Goal: Task Accomplishment & Management: Complete application form

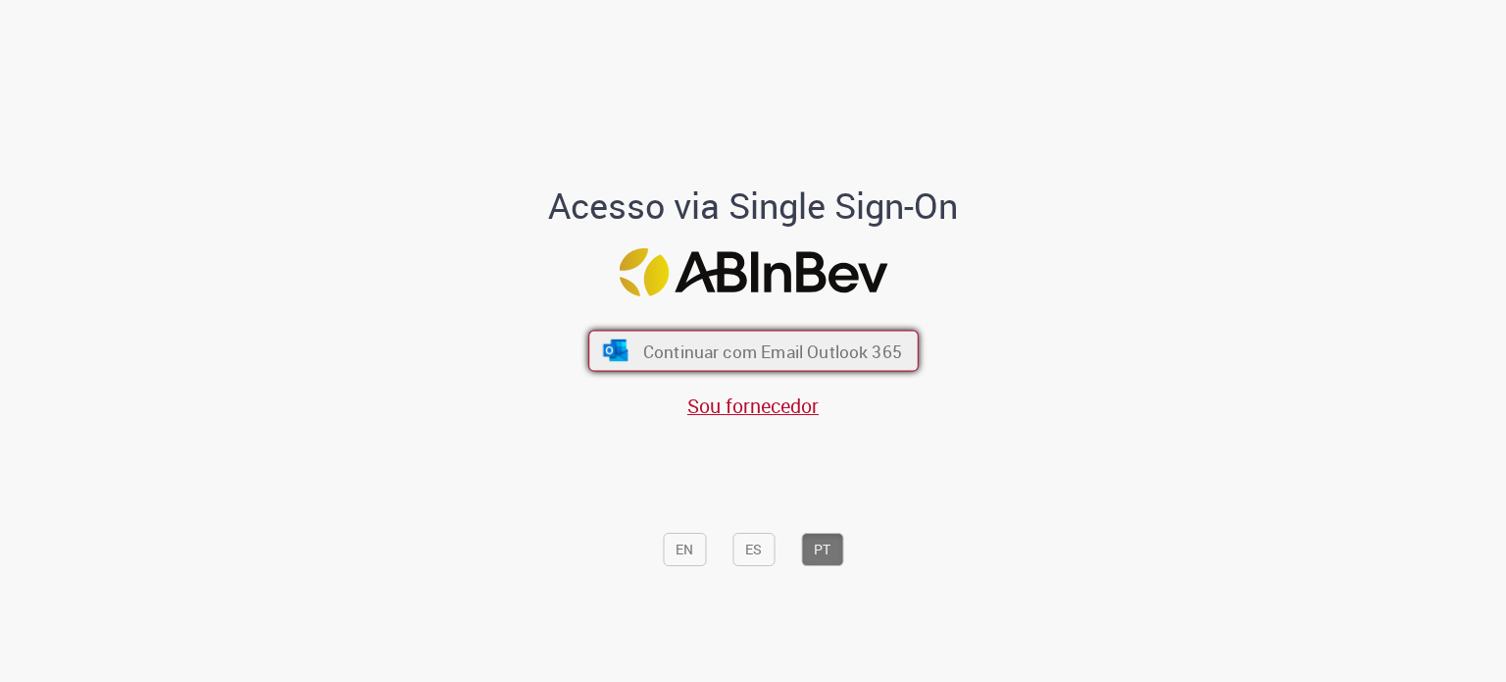
click at [780, 350] on span "Continuar com Email Outlook 365" at bounding box center [771, 350] width 259 height 23
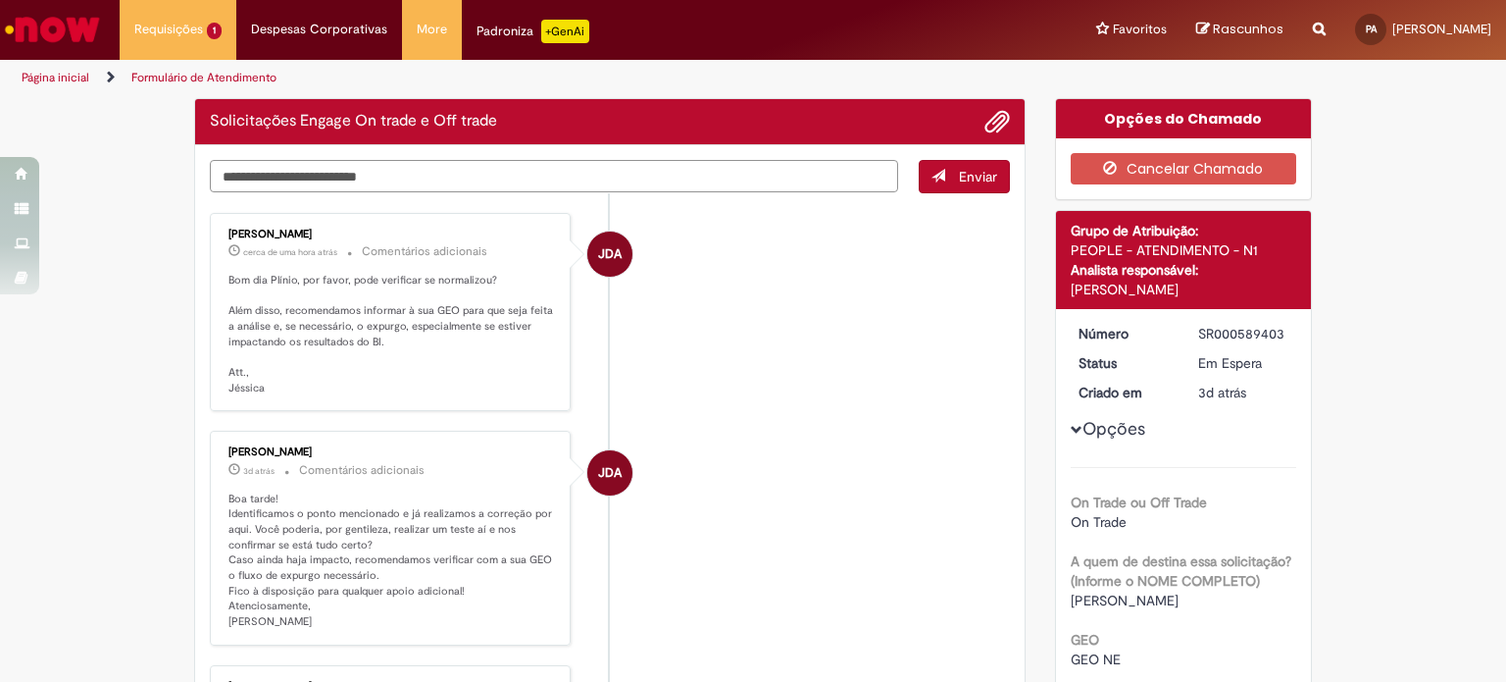
click at [682, 172] on textarea "Digite sua mensagem aqui..." at bounding box center [554, 176] width 688 height 33
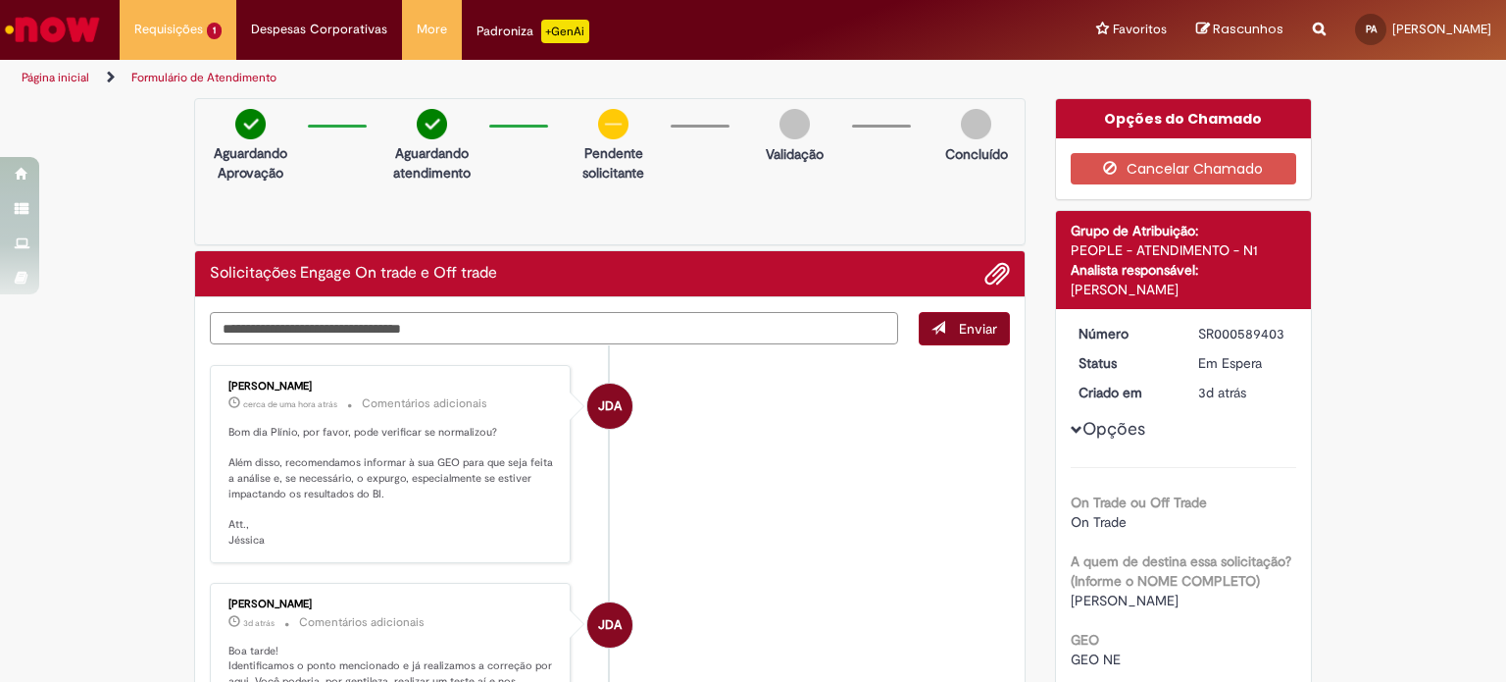
type textarea "**********"
click at [980, 328] on span "Enviar" at bounding box center [978, 329] width 38 height 18
